Goal: Task Accomplishment & Management: Manage account settings

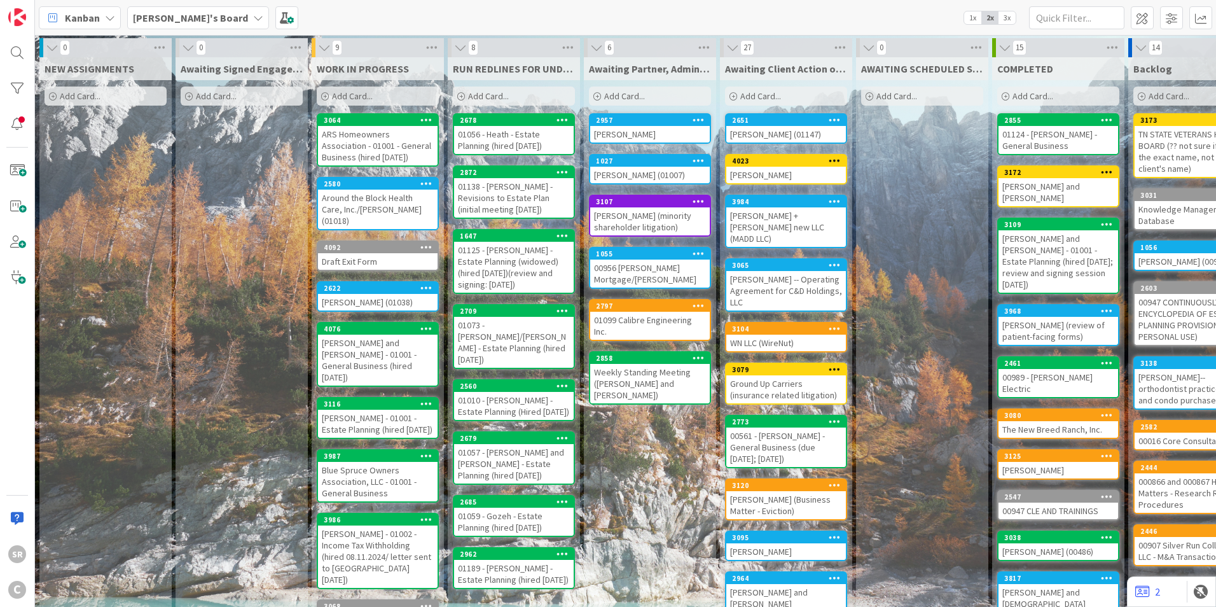
click at [368, 136] on div "ARS Homeowners Association - 01001 - General Business (hired 5.1.25)" at bounding box center [378, 145] width 120 height 39
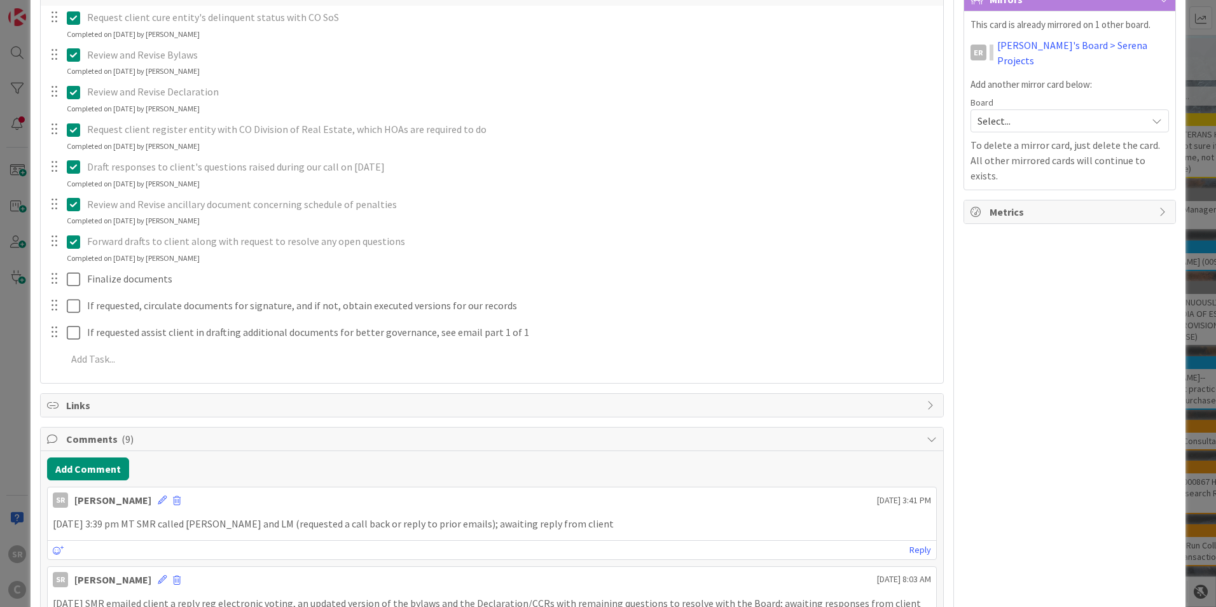
scroll to position [275, 0]
click at [95, 448] on button "Add Comment" at bounding box center [88, 466] width 82 height 23
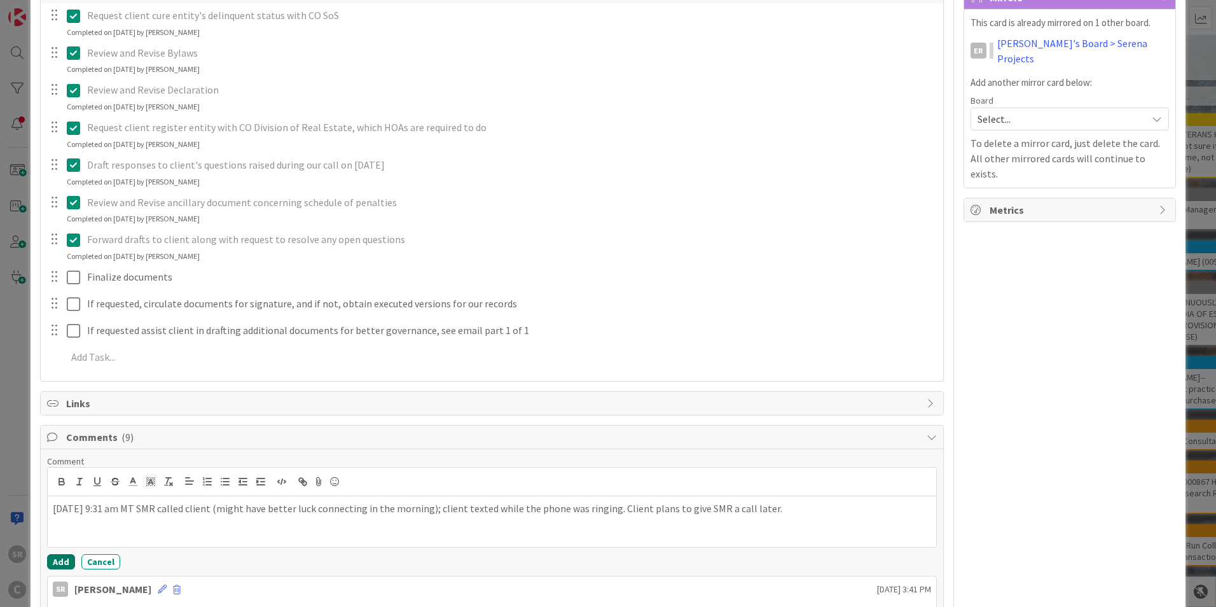
click at [56, 448] on button "Add" at bounding box center [61, 561] width 28 height 15
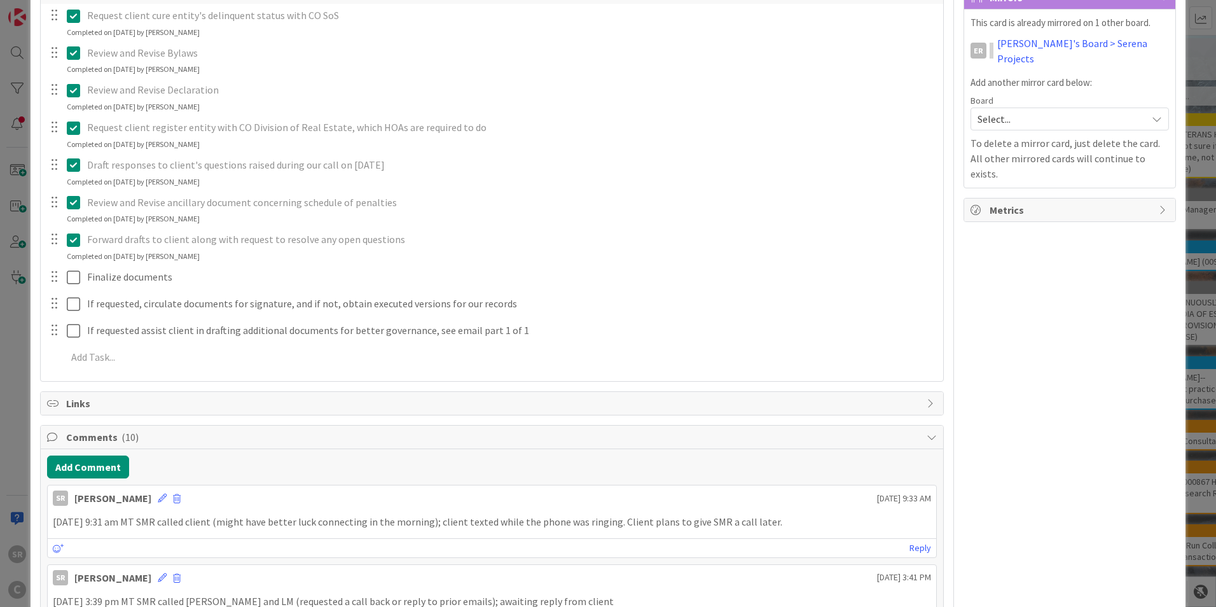
scroll to position [0, 0]
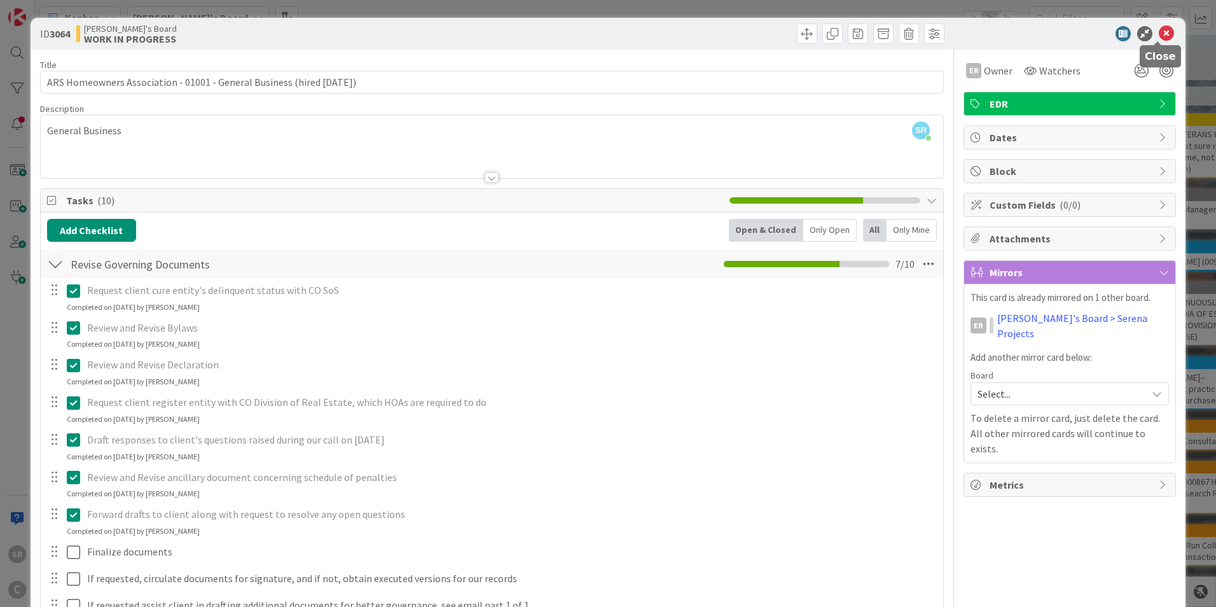
click at [665, 36] on icon at bounding box center [1166, 33] width 15 height 15
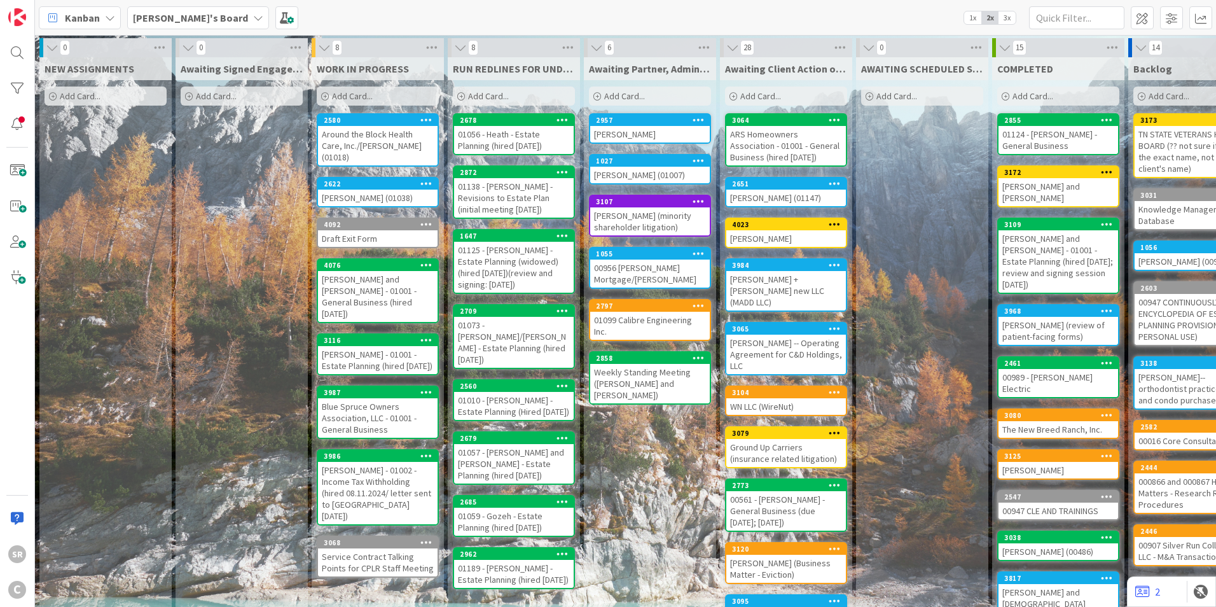
click at [370, 346] on div "Zautcke, Shawna - 01001 - Estate Planning (hired 6.4.25)" at bounding box center [378, 360] width 120 height 28
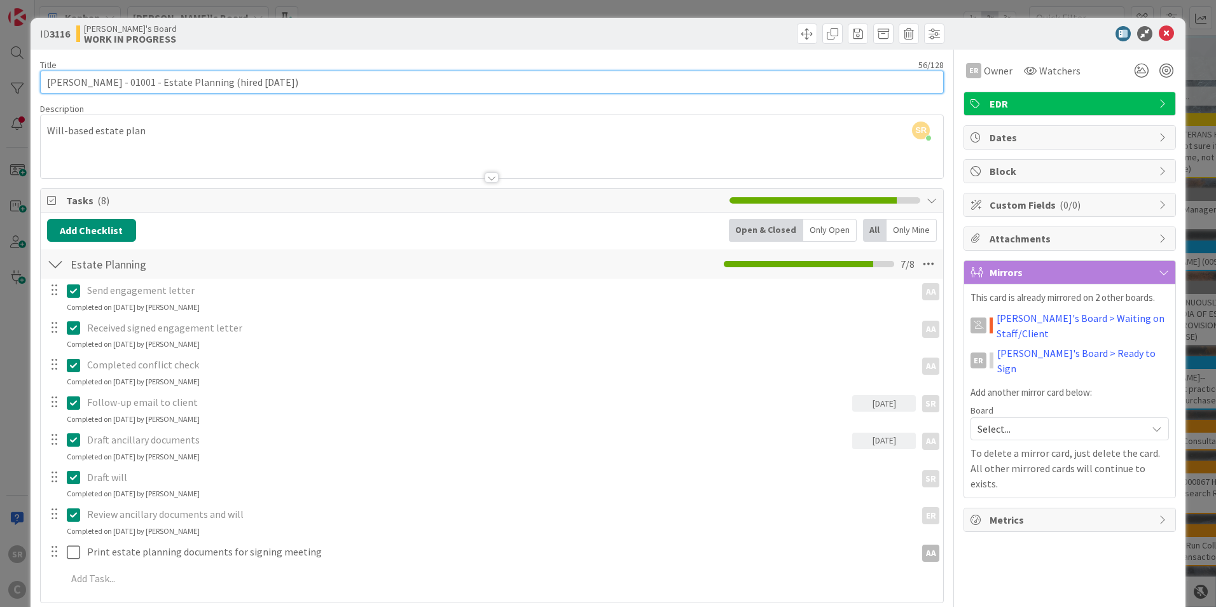
click at [277, 87] on input "Zautcke, Shawna - 01001 - Estate Planning (hired 6.4.25)" at bounding box center [492, 82] width 904 height 23
type input "Zautcke, Shawna - 01001 - Estate Planning (hired 6.4.25; review and signing 09.…"
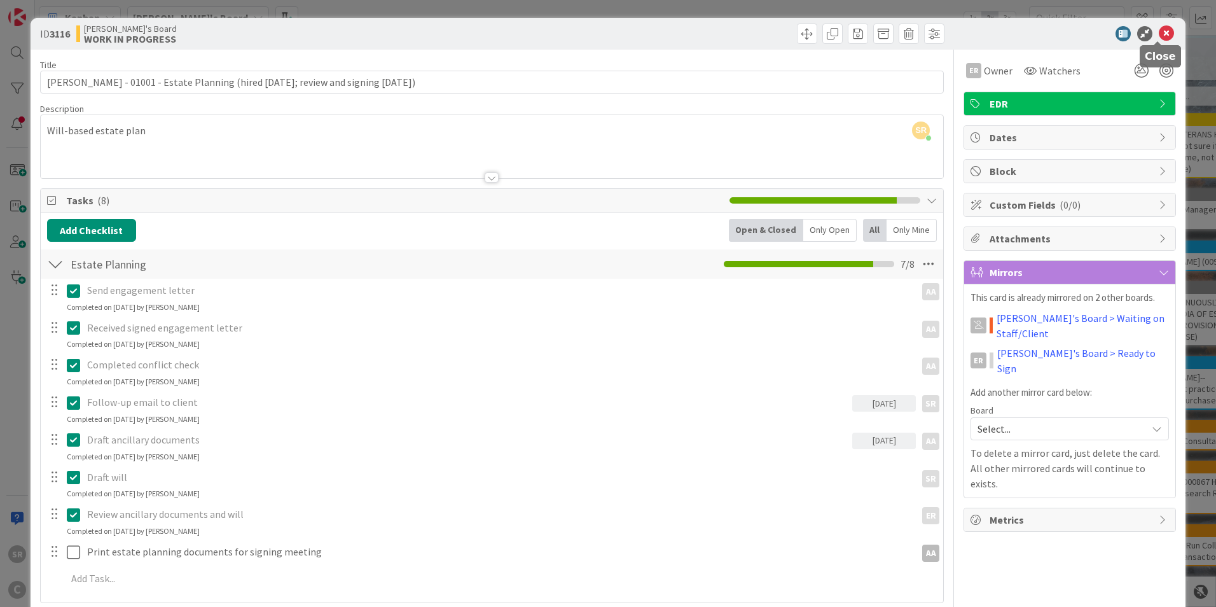
click at [665, 27] on icon at bounding box center [1166, 33] width 15 height 15
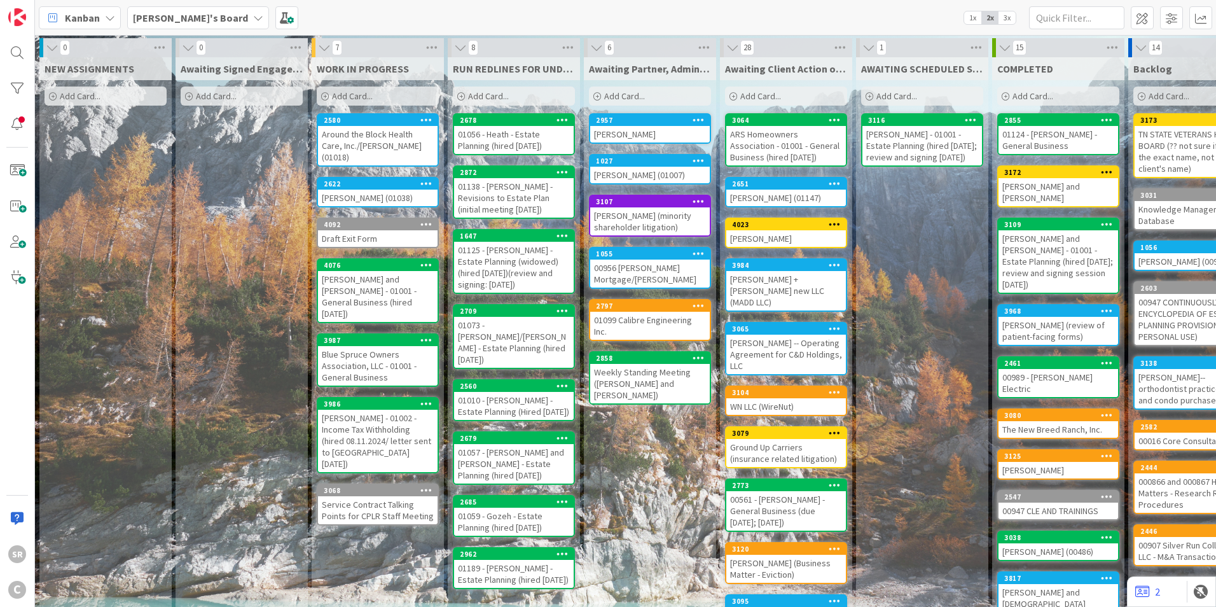
click at [385, 420] on div "Schwab, Allen - 01002 - Income Tax Withholding (hired 08.11.2024/ letter sent t…" at bounding box center [378, 441] width 120 height 62
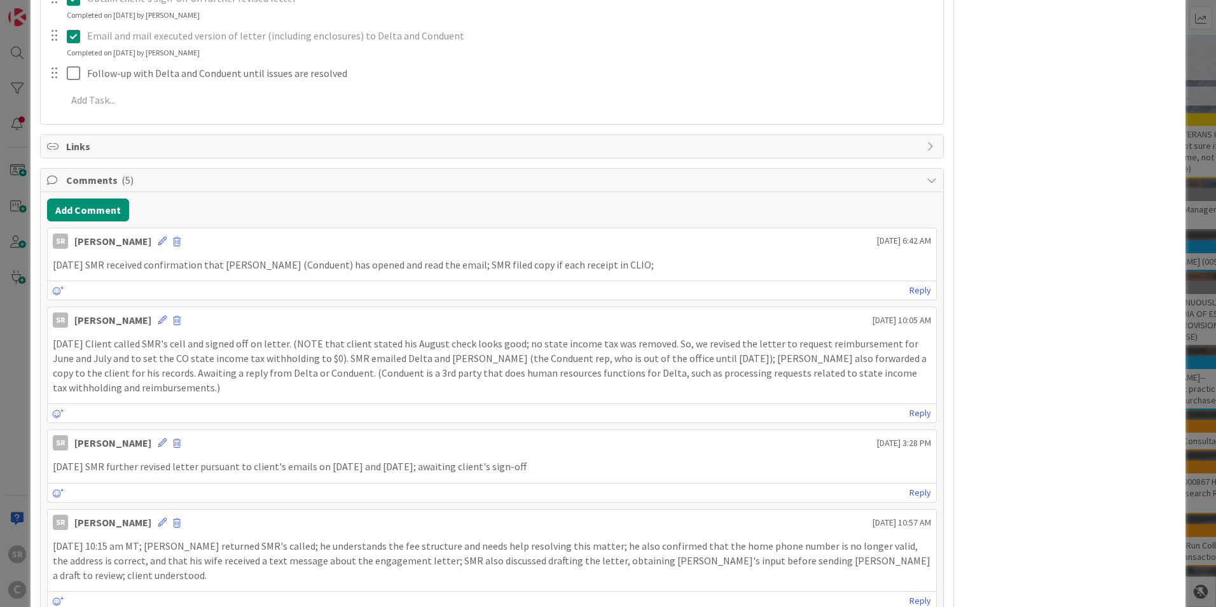
scroll to position [517, 0]
click at [63, 203] on button "Add Comment" at bounding box center [88, 208] width 82 height 23
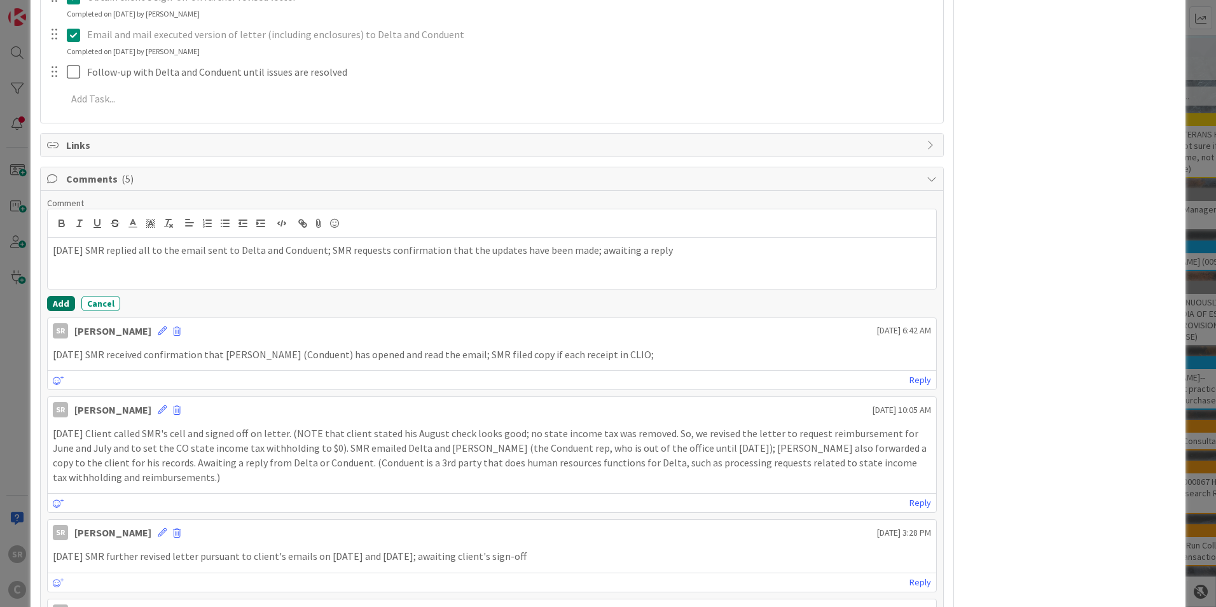
click at [58, 303] on button "Add" at bounding box center [61, 303] width 28 height 15
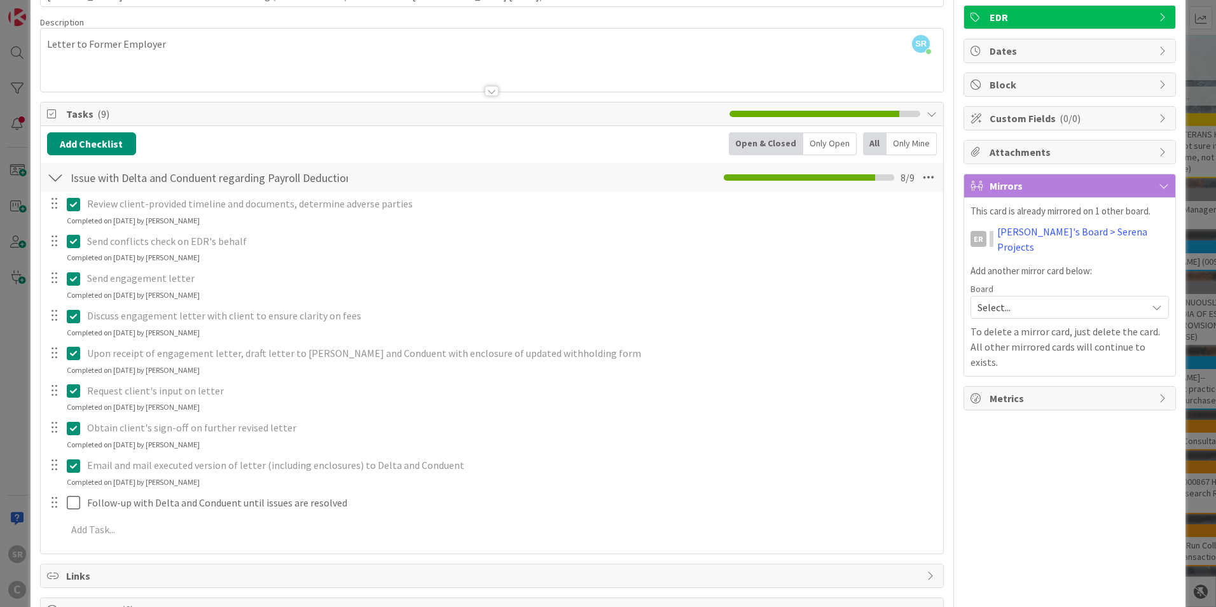
scroll to position [0, 0]
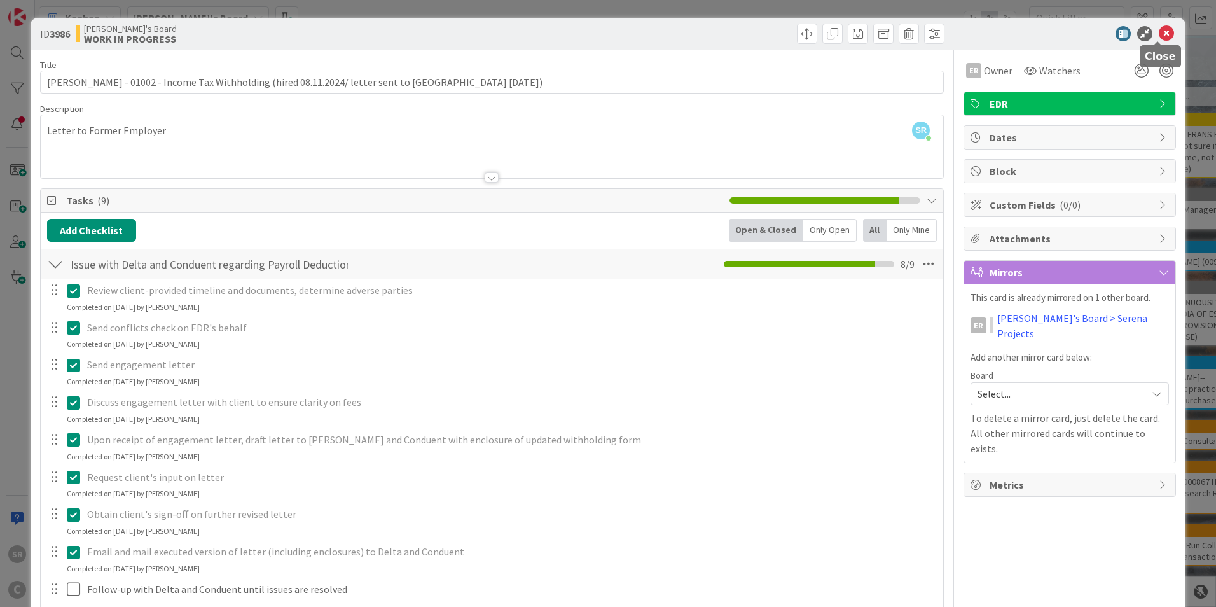
click at [665, 32] on icon at bounding box center [1166, 33] width 15 height 15
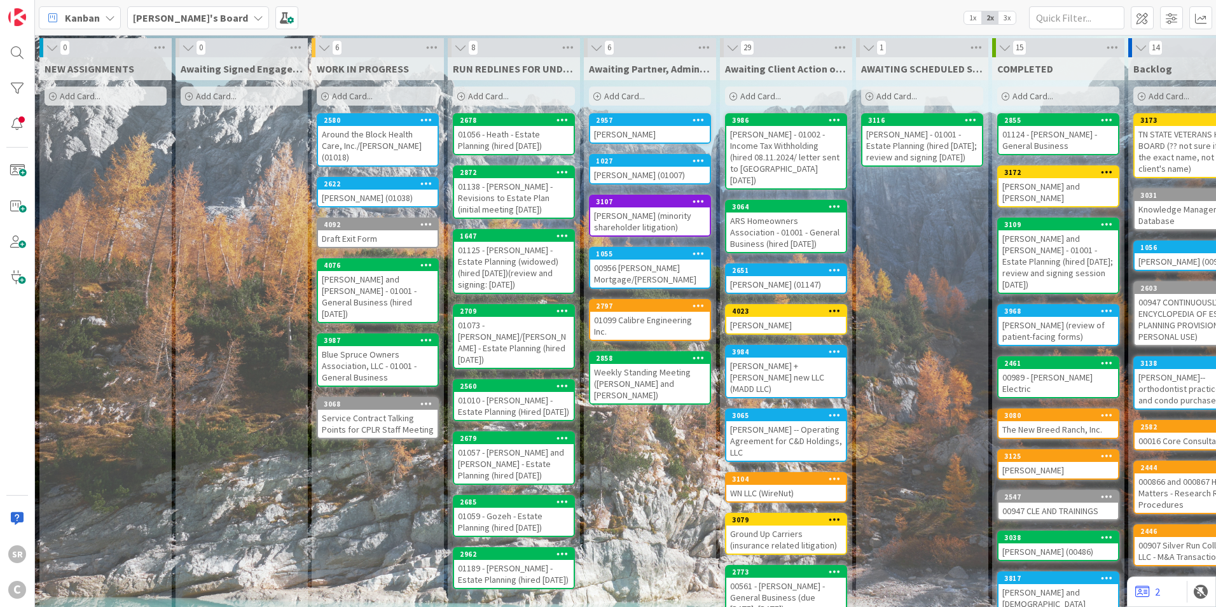
click at [665, 146] on div "Schwab, Allen - 01002 - Income Tax Withholding (hired 08.11.2024/ letter sent t…" at bounding box center [786, 157] width 120 height 62
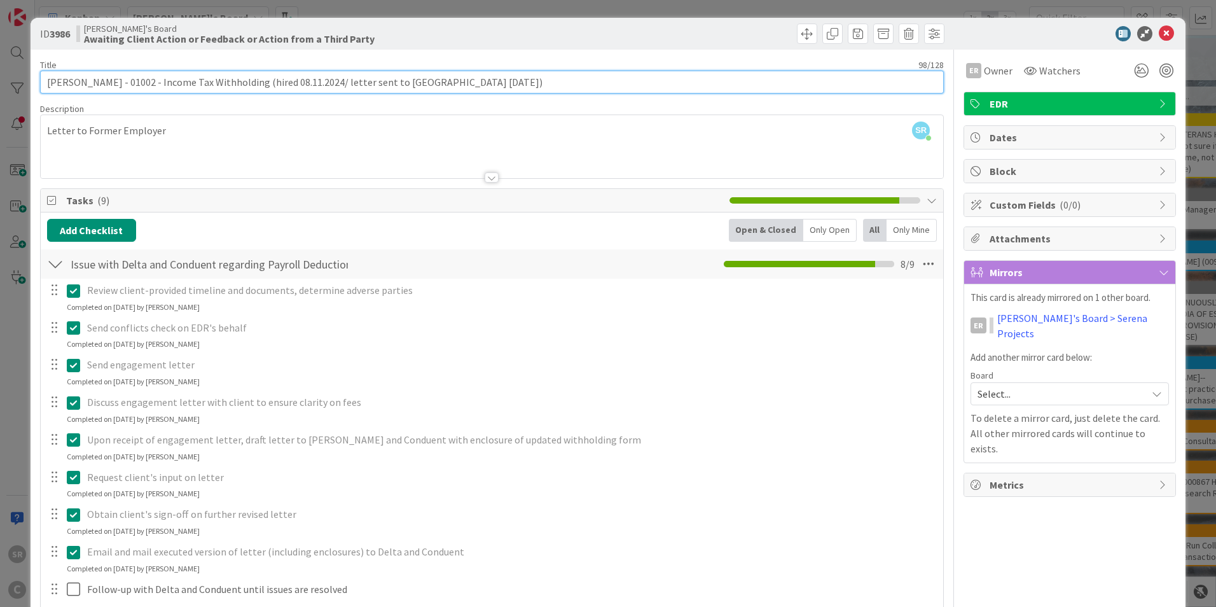
click at [454, 82] on input "Schwab, Allen - 01002 - Income Tax Withholding (hired 08.11.2024/ letter sent t…" at bounding box center [492, 82] width 904 height 23
type input "Schwab, Allen - 01002 - Income Tax Withholding (hired 08.11.2024/ letter sent t…"
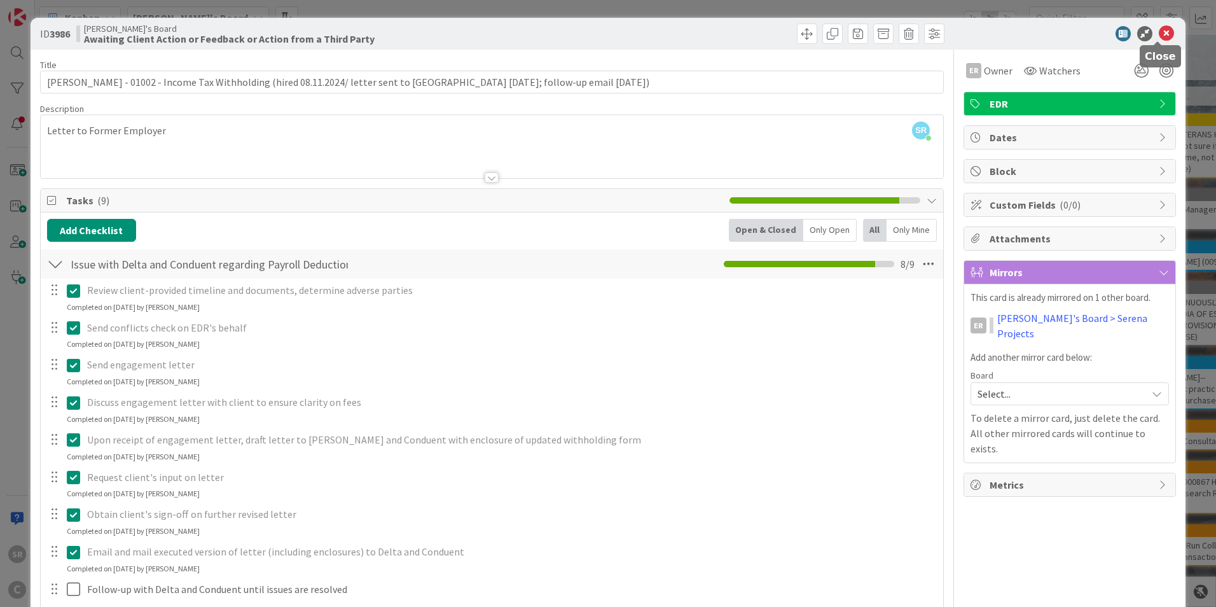
click at [665, 31] on icon at bounding box center [1166, 33] width 15 height 15
